Goal: Task Accomplishment & Management: Complete application form

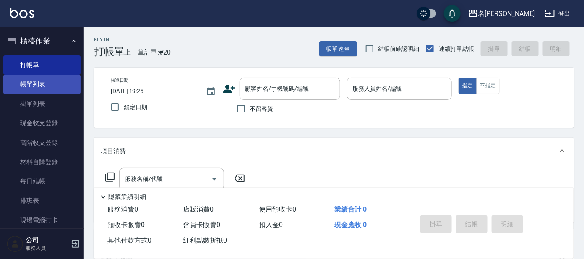
click at [46, 86] on link "帳單列表" at bounding box center [41, 84] width 77 height 19
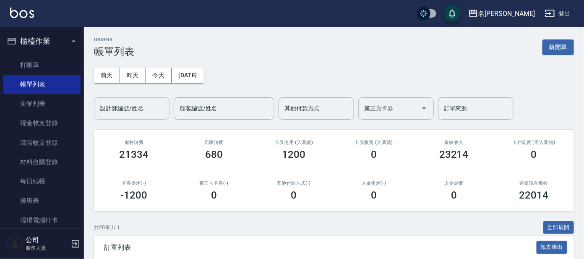
click at [145, 108] on input "設計師編號/姓名" at bounding box center [132, 108] width 68 height 15
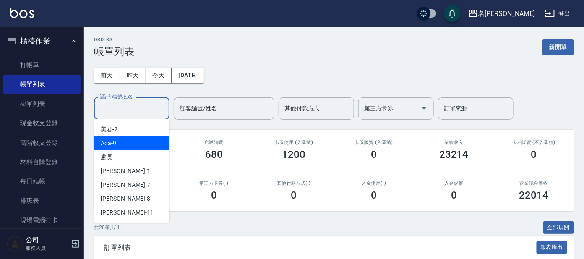
click at [130, 148] on div "Ada -9" at bounding box center [132, 143] width 76 height 14
type input "Ada-9"
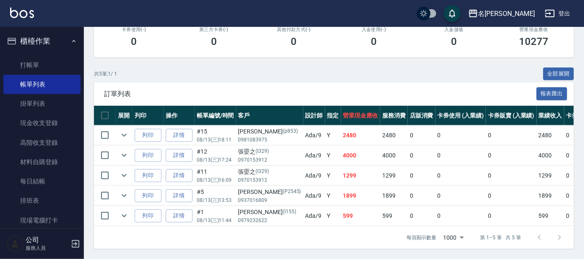
scroll to position [161, 0]
click at [56, 56] on link "打帳單" at bounding box center [41, 64] width 77 height 19
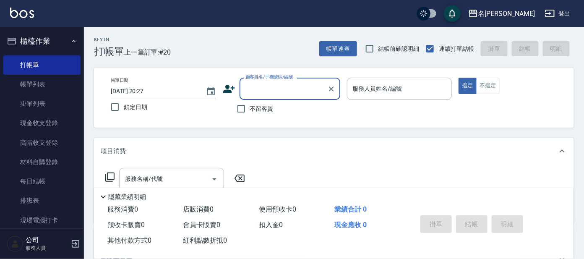
click at [266, 85] on input "顧客姓名/手機號碼/編號" at bounding box center [283, 88] width 81 height 15
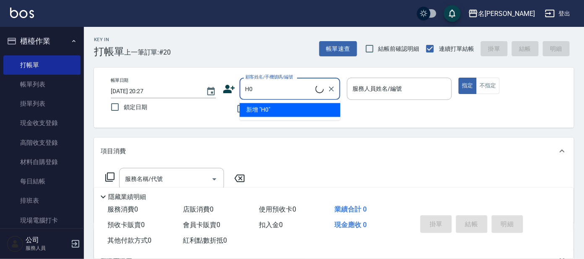
click at [299, 106] on ul "新增 "H0"" at bounding box center [290, 110] width 101 height 21
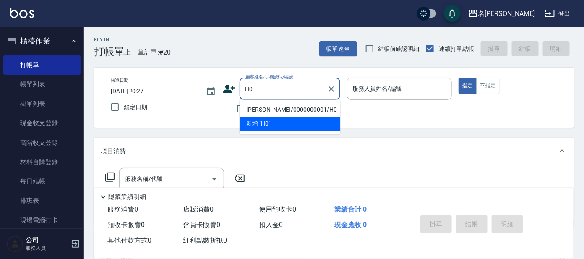
click at [303, 107] on li "[PERSON_NAME]/0000000001/H0" at bounding box center [290, 110] width 101 height 14
type input "[PERSON_NAME]/0000000001/H0"
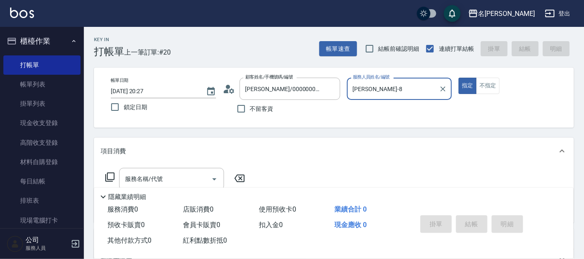
type input "[PERSON_NAME]-8"
click at [394, 80] on div "[PERSON_NAME]-8 服務人員姓名/編號" at bounding box center [399, 89] width 105 height 22
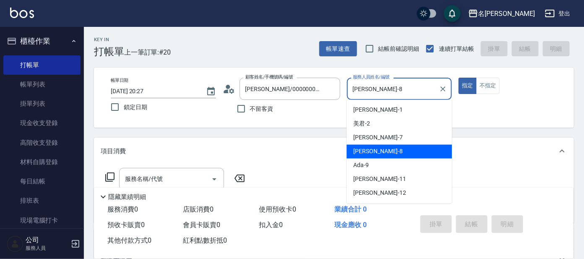
click at [395, 80] on div "[PERSON_NAME]-8 服務人員姓名/編號" at bounding box center [399, 89] width 105 height 22
click at [484, 78] on button "不指定" at bounding box center [488, 86] width 24 height 16
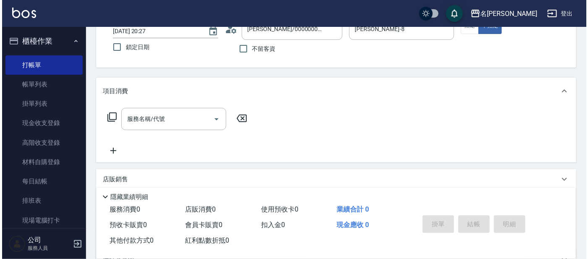
scroll to position [149, 0]
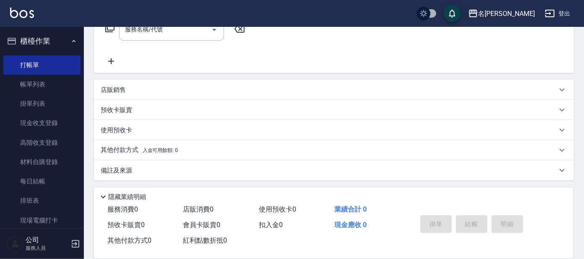
click at [112, 32] on div "服務名稱/代號 服務名稱/代號" at bounding box center [175, 29] width 149 height 22
click at [113, 29] on icon at bounding box center [110, 28] width 10 height 10
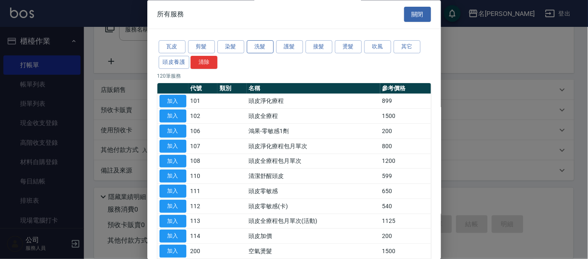
click at [260, 41] on button "洗髮" at bounding box center [260, 47] width 27 height 13
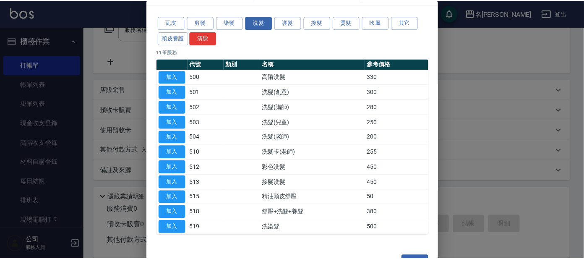
scroll to position [46, 0]
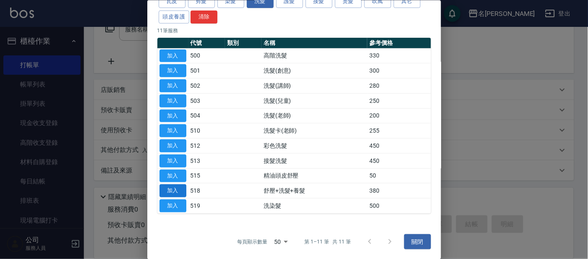
click at [172, 187] on button "加入" at bounding box center [172, 190] width 27 height 13
type input "舒壓+洗髮+養髮(518)"
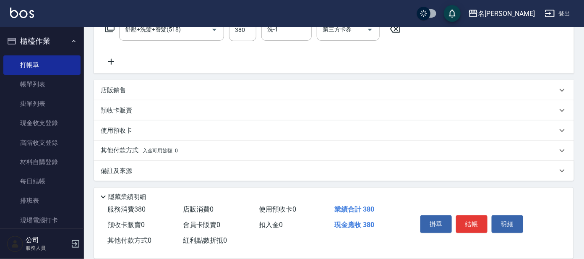
click at [114, 61] on icon at bounding box center [111, 62] width 6 height 6
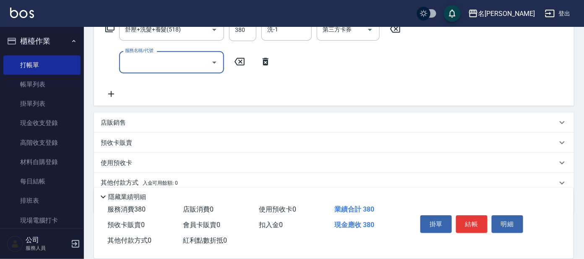
scroll to position [97, 0]
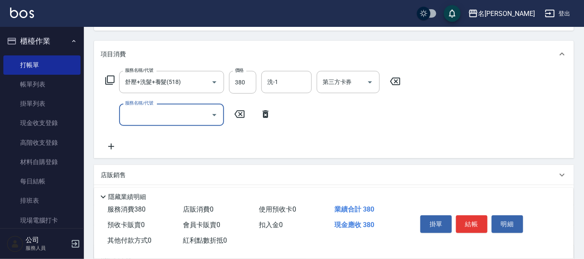
click at [106, 79] on icon at bounding box center [109, 80] width 9 height 9
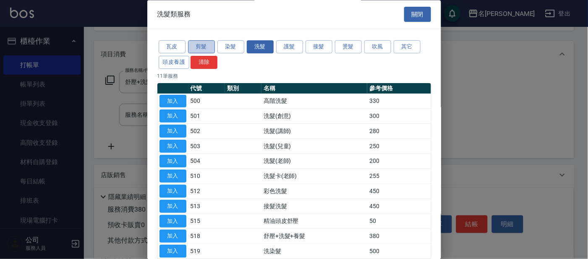
click at [205, 46] on button "剪髮" at bounding box center [201, 47] width 27 height 13
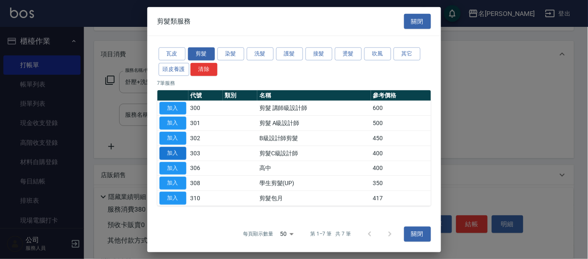
click at [173, 150] on button "加入" at bounding box center [172, 153] width 27 height 13
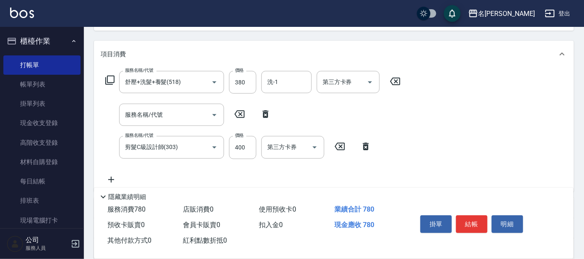
click at [264, 109] on icon at bounding box center [265, 114] width 21 height 10
type input "剪髮C級設計師(303)"
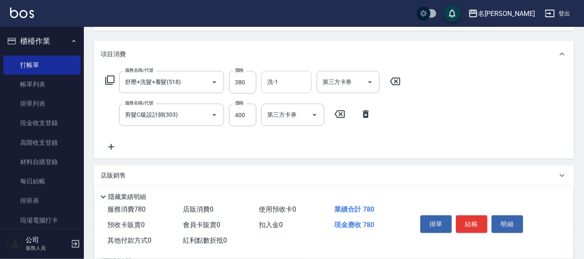
click at [293, 90] on div "洗-1" at bounding box center [286, 82] width 50 height 22
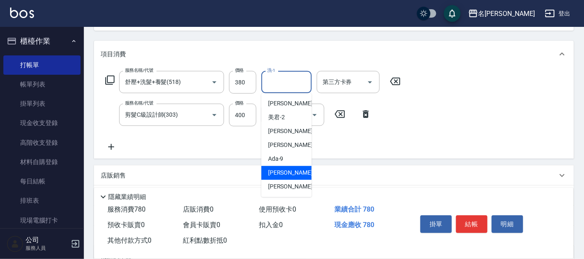
click at [283, 173] on span "[PERSON_NAME] -11" at bounding box center [294, 173] width 53 height 9
type input "[PERSON_NAME]-11"
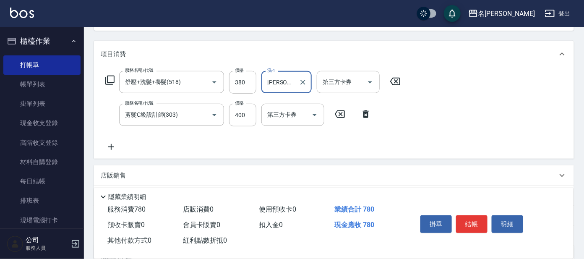
scroll to position [44, 0]
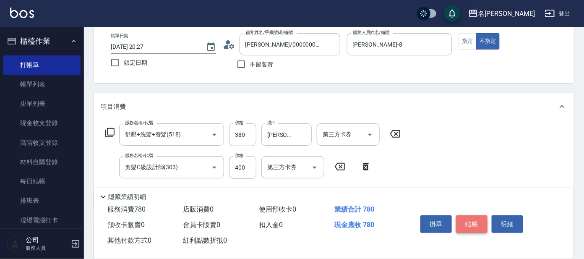
click at [473, 215] on button "結帳" at bounding box center [471, 224] width 31 height 18
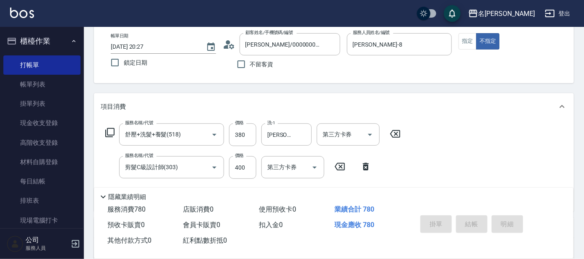
type input "[DATE] 20:28"
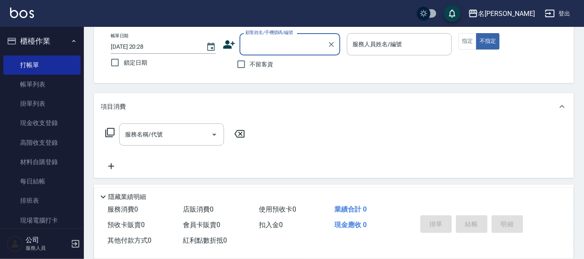
click at [295, 35] on div "顧客姓名/手機號碼/編號" at bounding box center [290, 44] width 101 height 22
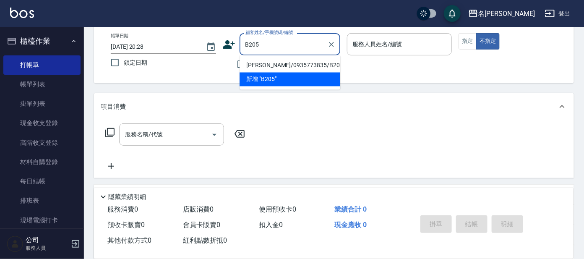
drag, startPoint x: 295, startPoint y: 64, endPoint x: 362, endPoint y: 60, distance: 66.8
click at [296, 63] on li "[PERSON_NAME]/0935773835/B205" at bounding box center [290, 66] width 101 height 14
type input "[PERSON_NAME]/0935773835/B205"
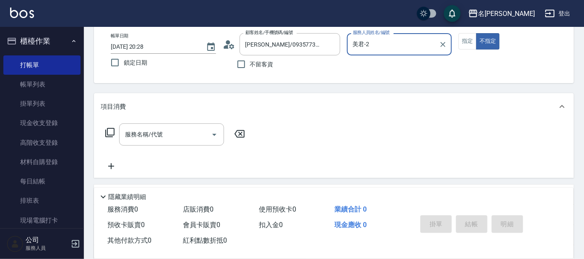
click at [413, 47] on input "美君-2" at bounding box center [393, 44] width 85 height 15
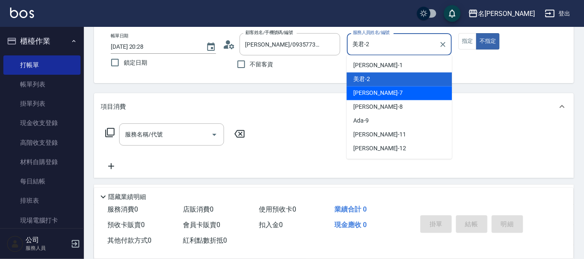
click at [392, 87] on div "[PERSON_NAME] -7" at bounding box center [399, 93] width 105 height 14
type input "[PERSON_NAME]-7"
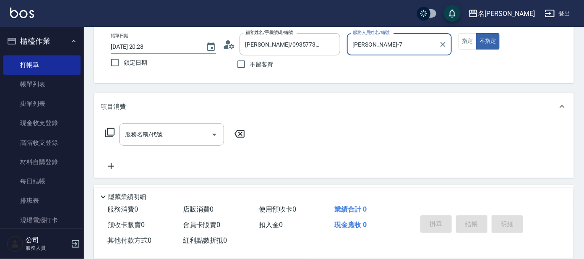
click at [112, 132] on icon at bounding box center [110, 133] width 10 height 10
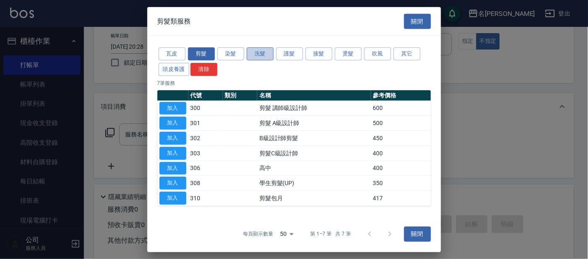
click at [258, 52] on button "洗髮" at bounding box center [260, 53] width 27 height 13
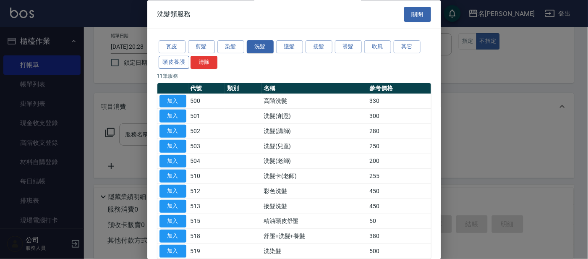
click at [178, 57] on button "頭皮養護" at bounding box center [174, 62] width 31 height 13
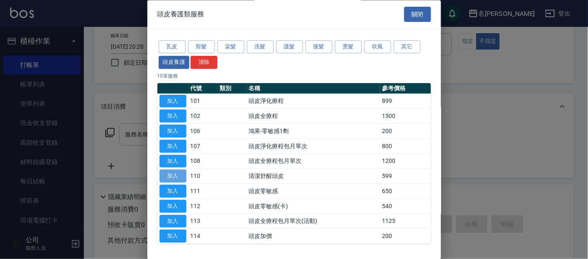
click at [178, 172] on button "加入" at bounding box center [172, 176] width 27 height 13
type input "清潔舒醒頭皮(110)"
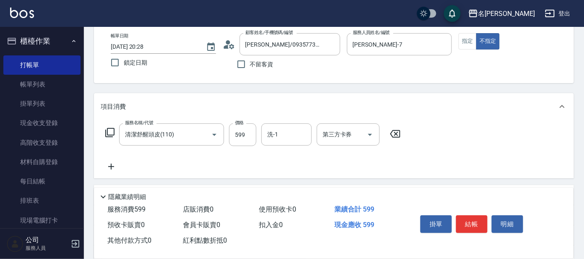
click at [114, 130] on icon at bounding box center [109, 132] width 9 height 9
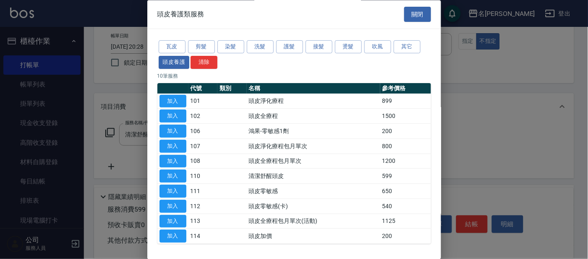
click at [489, 57] on div at bounding box center [294, 129] width 588 height 259
click at [484, 86] on div at bounding box center [294, 129] width 588 height 259
click at [482, 87] on div at bounding box center [294, 129] width 588 height 259
click at [418, 10] on button "關閉" at bounding box center [417, 15] width 27 height 16
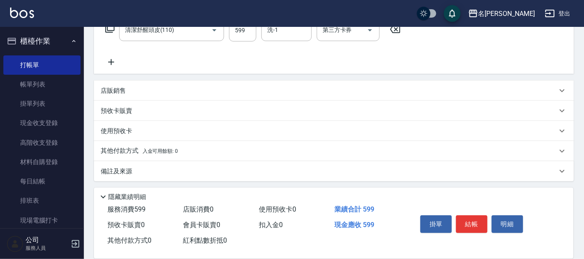
scroll to position [150, 0]
click at [122, 88] on p "店販銷售" at bounding box center [113, 90] width 25 height 9
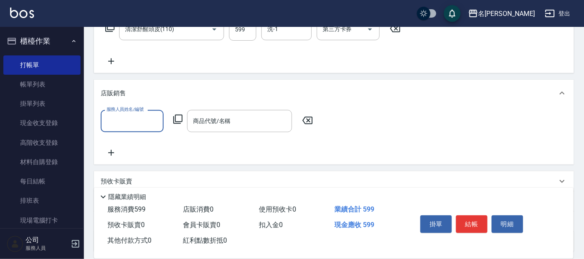
scroll to position [0, 0]
drag, startPoint x: 145, startPoint y: 119, endPoint x: 150, endPoint y: 119, distance: 4.6
click at [147, 119] on input "服務人員姓名/編號" at bounding box center [132, 121] width 55 height 15
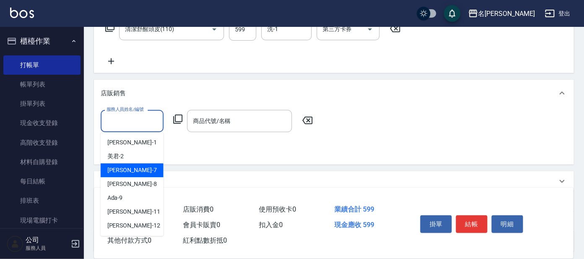
click at [132, 169] on div "[PERSON_NAME] -7" at bounding box center [132, 171] width 63 height 14
type input "[PERSON_NAME]-7"
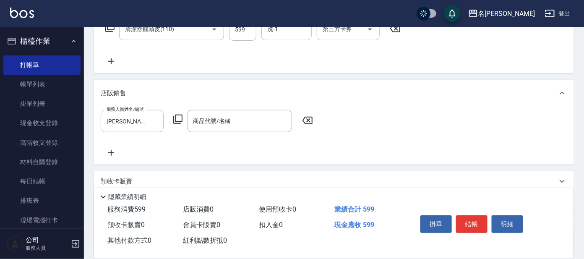
click at [180, 120] on icon at bounding box center [178, 119] width 10 height 10
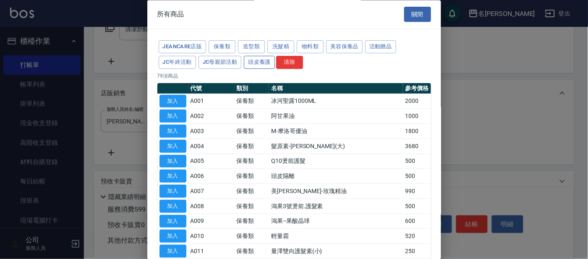
click at [256, 57] on button "頭皮養護" at bounding box center [259, 62] width 31 height 13
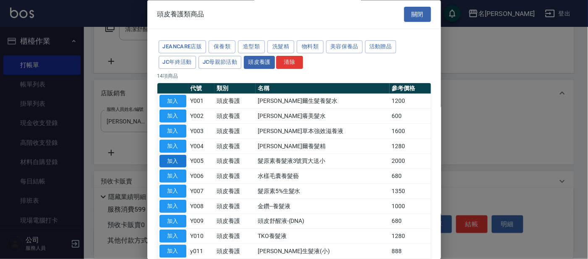
click at [181, 157] on button "加入" at bounding box center [172, 161] width 27 height 13
type input "髮原素養髮液3號買大送小"
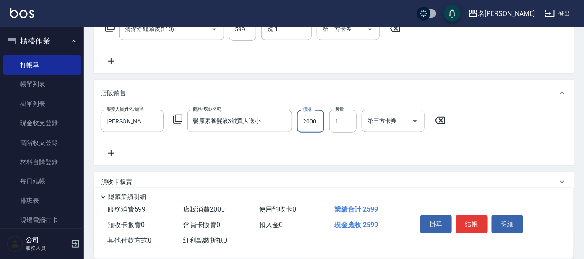
click at [322, 123] on input "2000" at bounding box center [310, 121] width 27 height 23
type input "1500"
click at [358, 84] on div "店販銷售" at bounding box center [334, 93] width 480 height 27
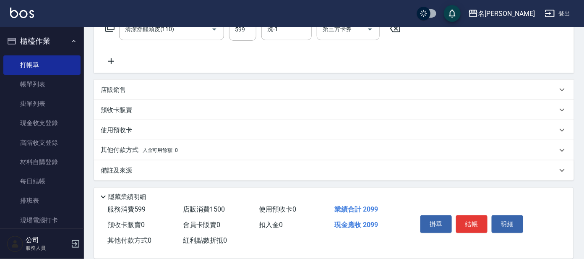
click at [199, 109] on div "預收卡販賣" at bounding box center [329, 110] width 457 height 9
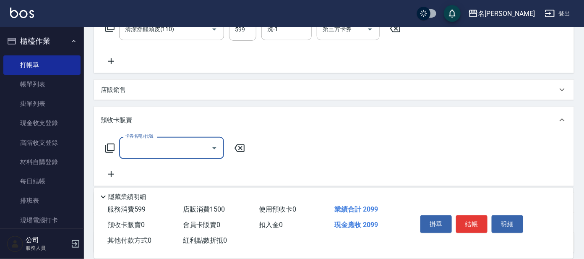
click at [200, 88] on div "店販銷售" at bounding box center [329, 90] width 457 height 9
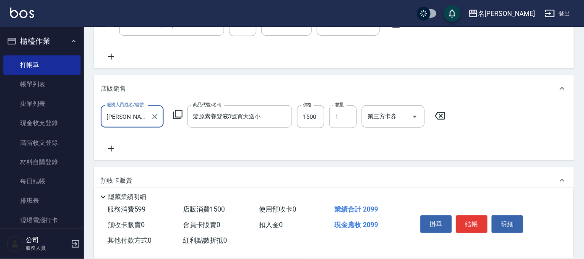
scroll to position [130, 0]
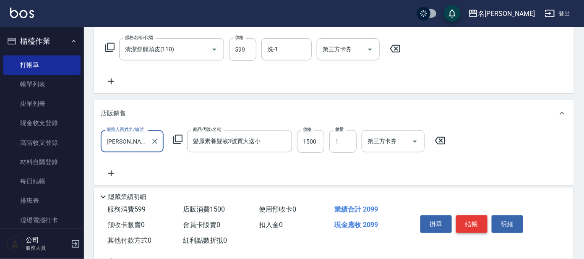
click at [471, 217] on button "結帳" at bounding box center [471, 224] width 31 height 18
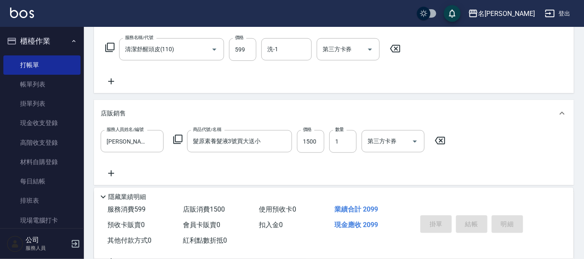
type input "[DATE] 20:32"
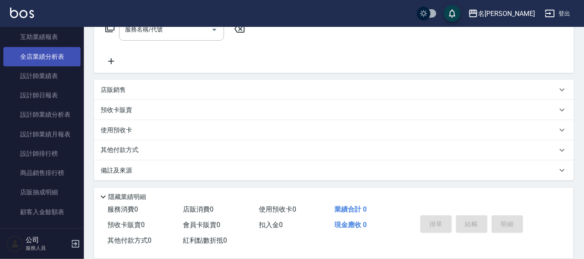
scroll to position [209, 0]
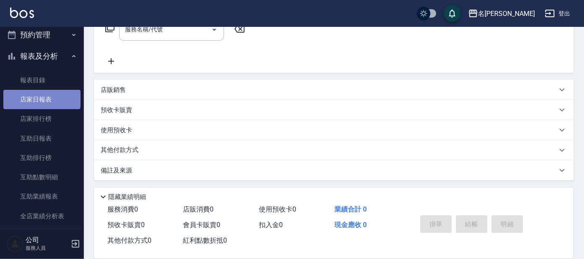
click at [41, 94] on link "店家日報表" at bounding box center [41, 99] width 77 height 19
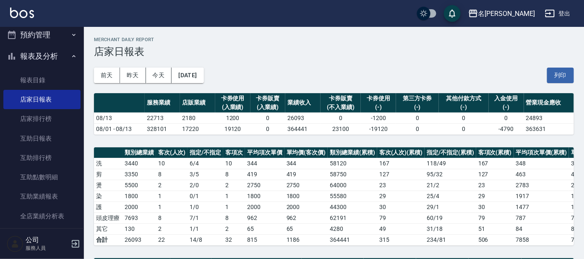
click at [273, 194] on td "1800" at bounding box center [264, 196] width 39 height 11
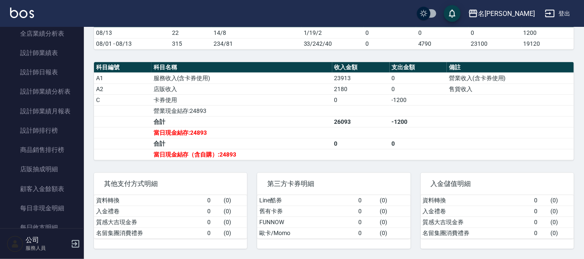
scroll to position [419, 0]
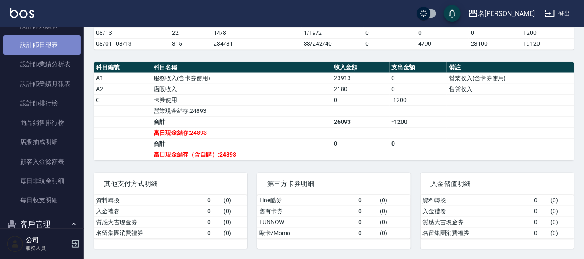
click at [48, 43] on link "設計師日報表" at bounding box center [41, 44] width 77 height 19
